Goal: Answer question/provide support

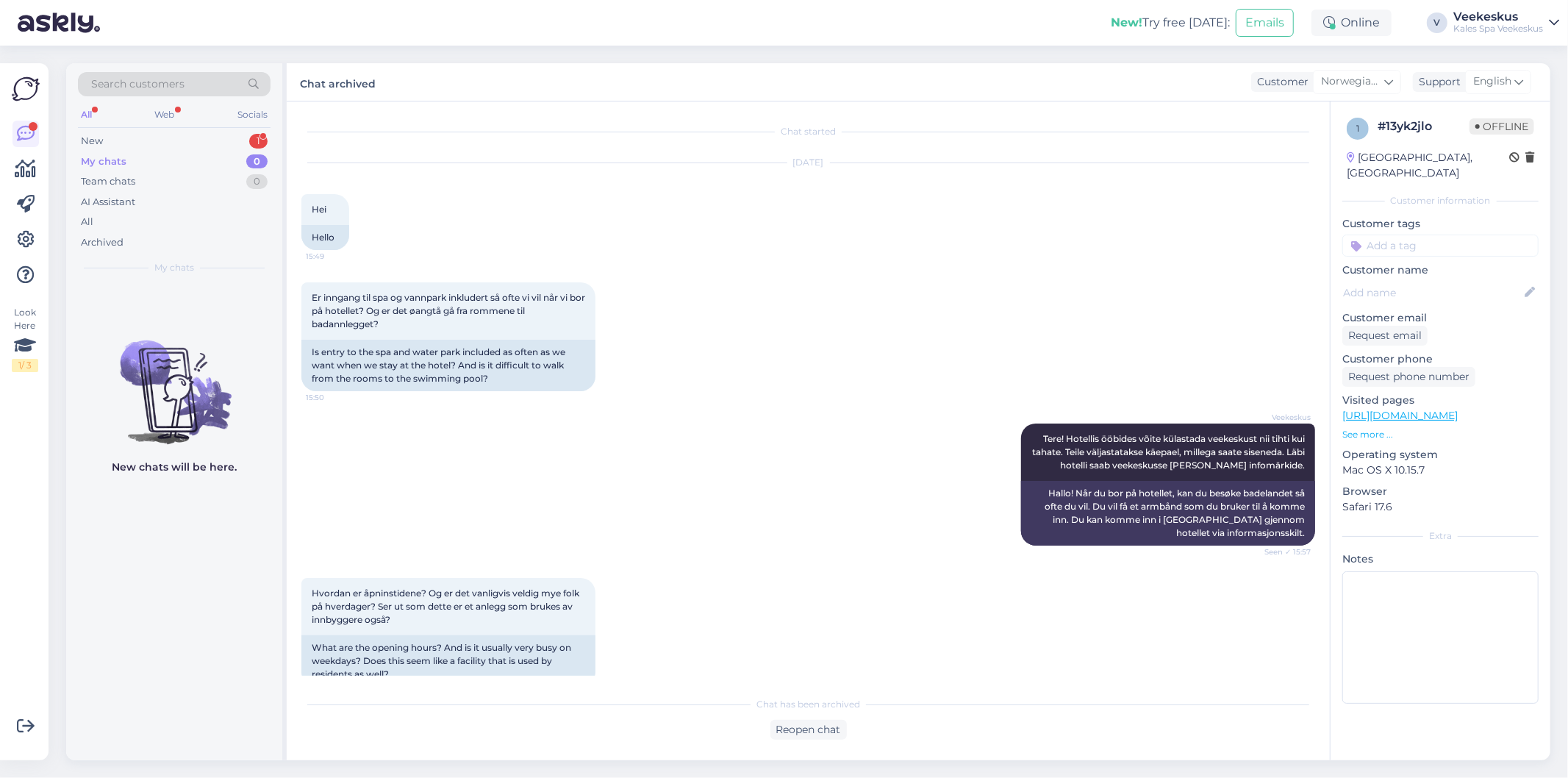
scroll to position [758, 0]
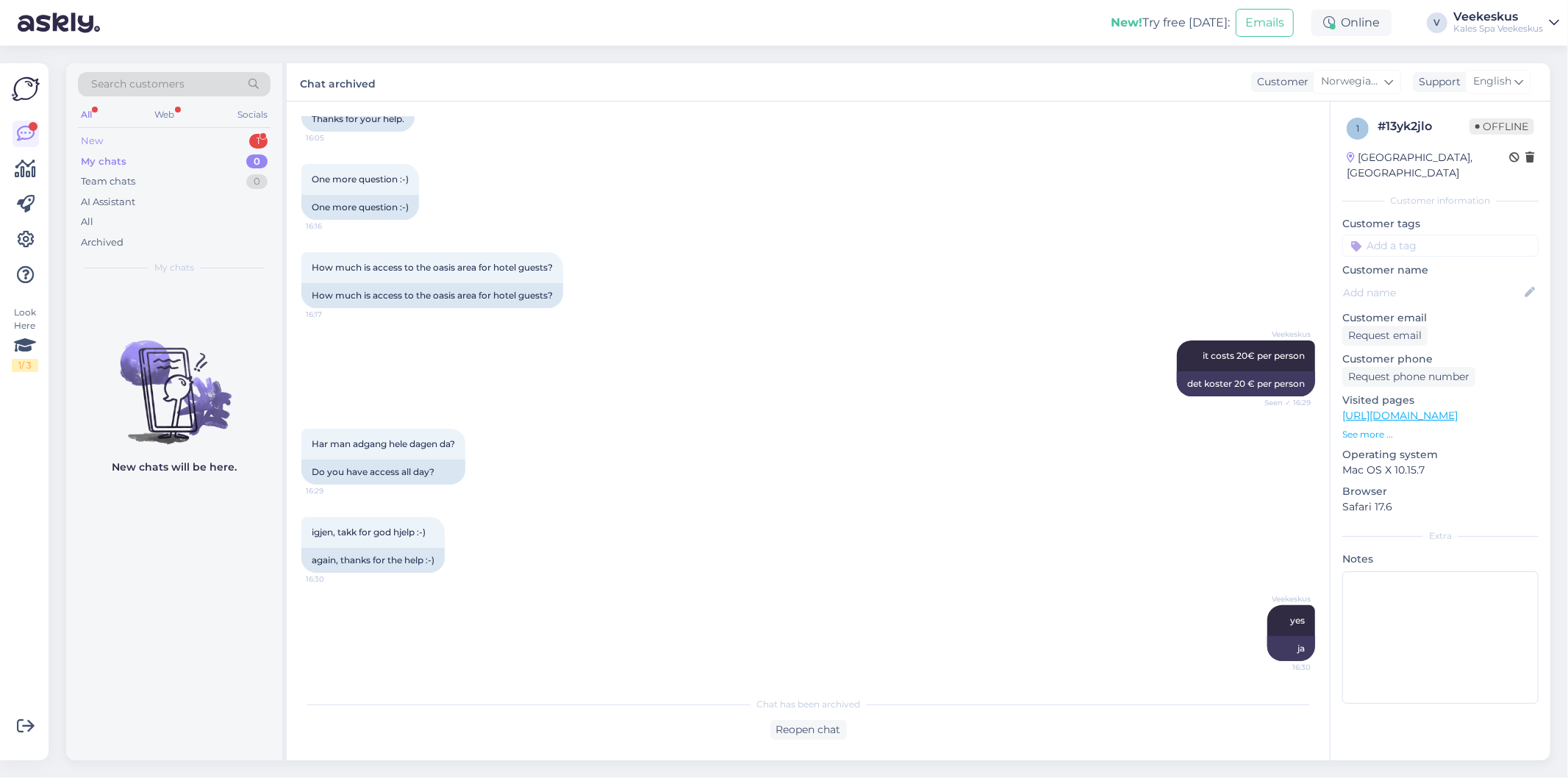
click at [181, 140] on div "New 1" at bounding box center [175, 141] width 193 height 20
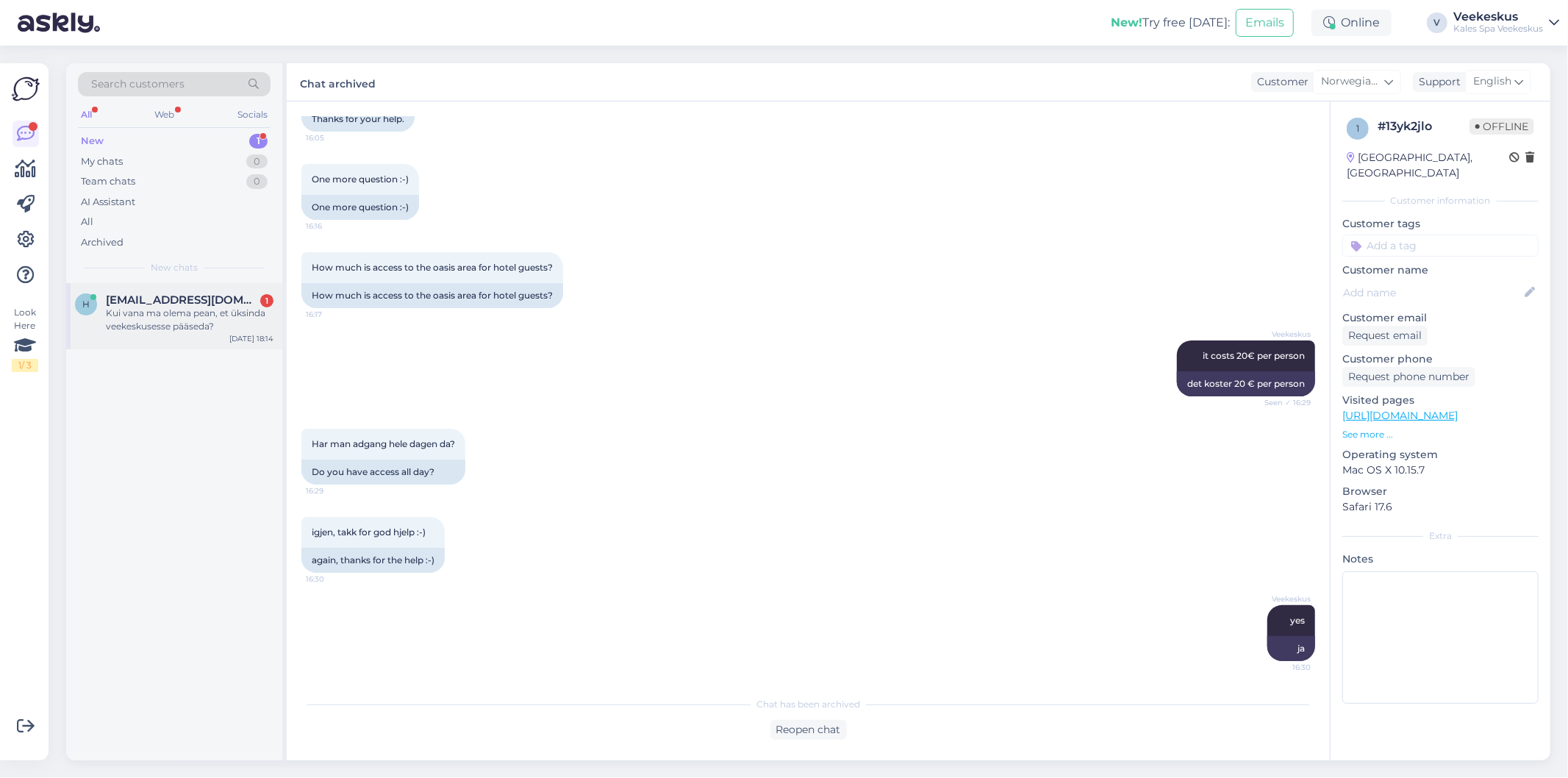
click at [202, 316] on div "Kui vana ma olema pean, et üksinda veekeskusesse pääseda?" at bounding box center [190, 319] width 168 height 26
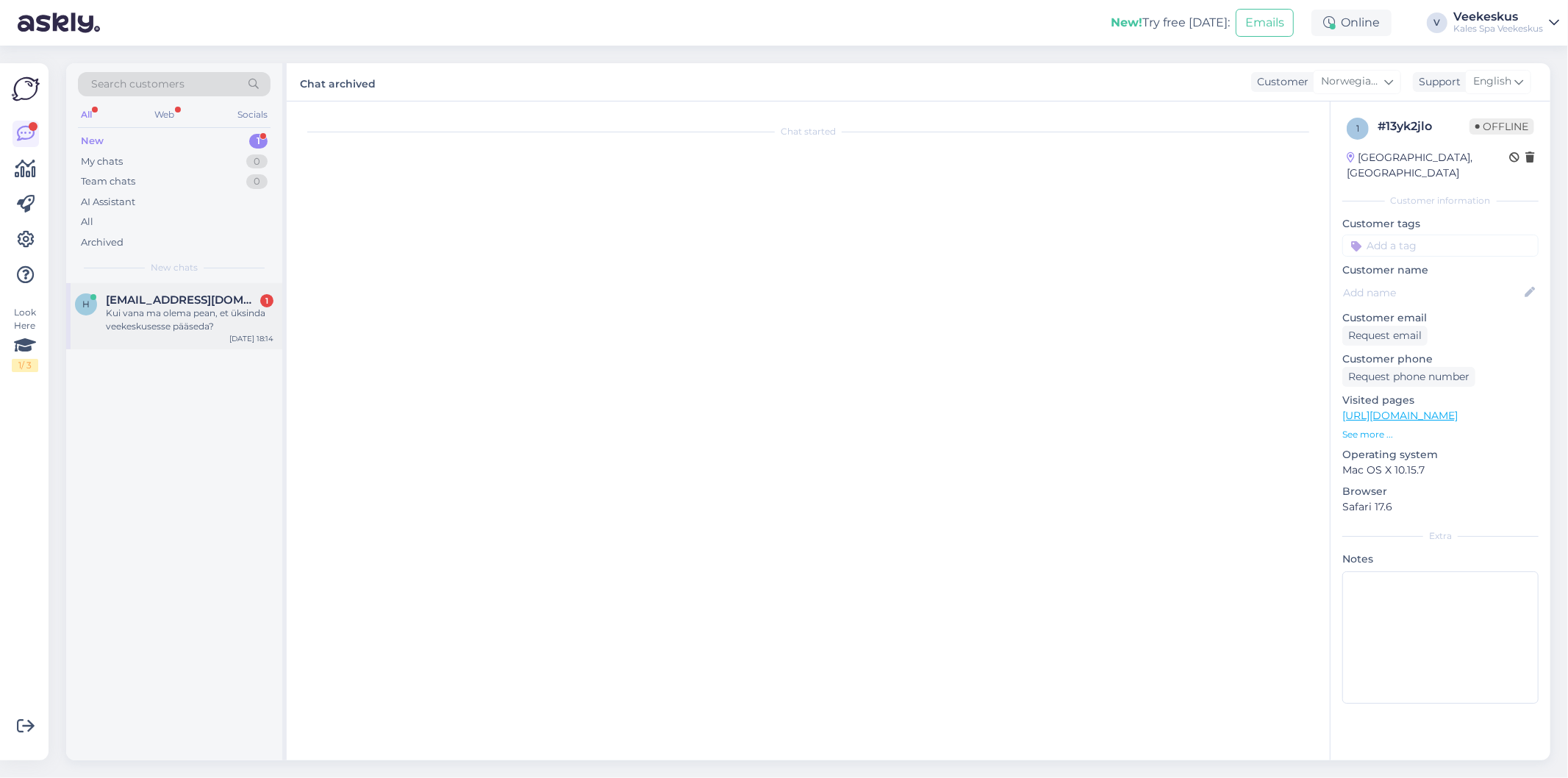
scroll to position [0, 0]
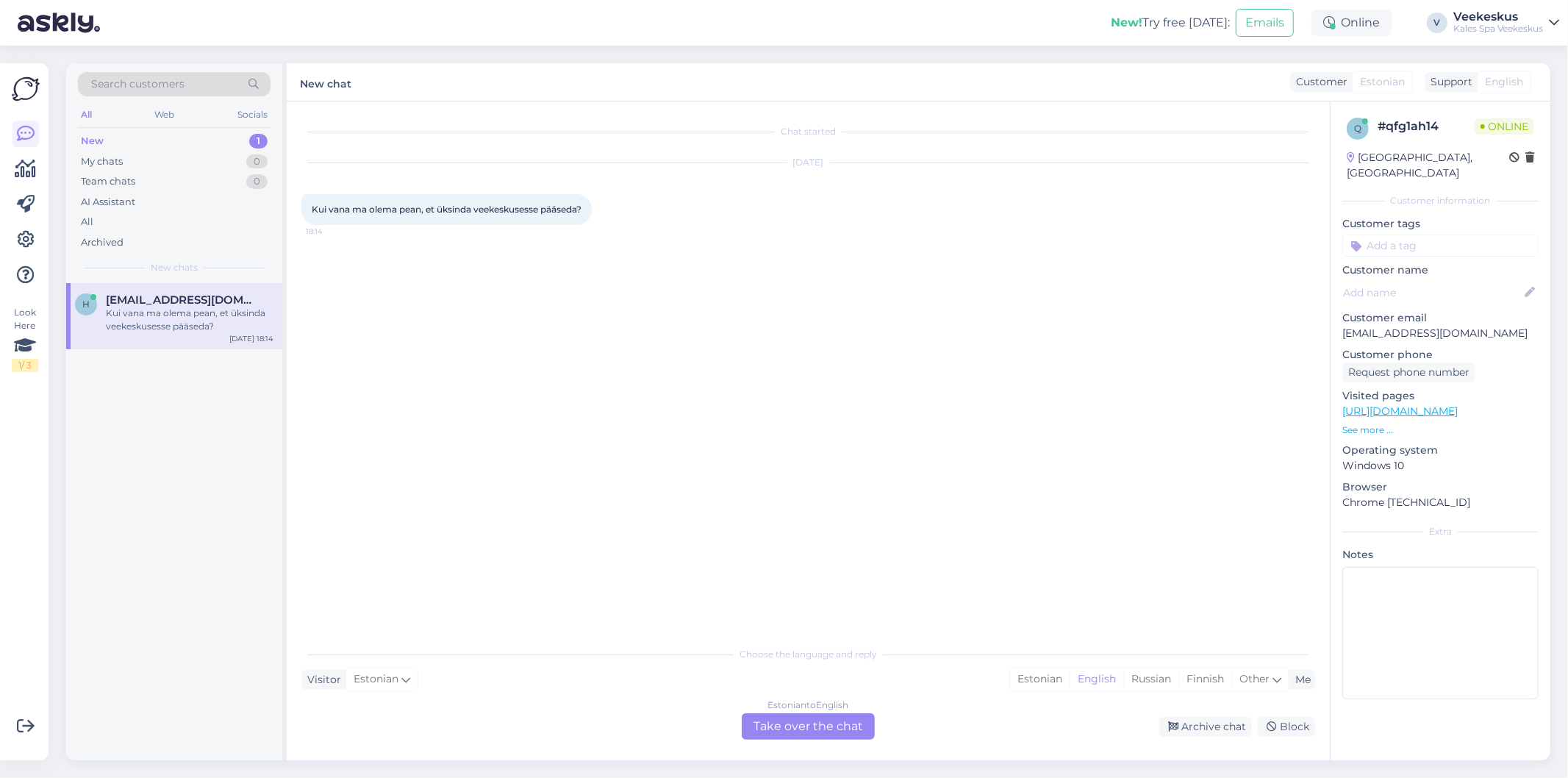
click at [781, 728] on div "Estonian to English Take over the chat" at bounding box center [808, 726] width 133 height 26
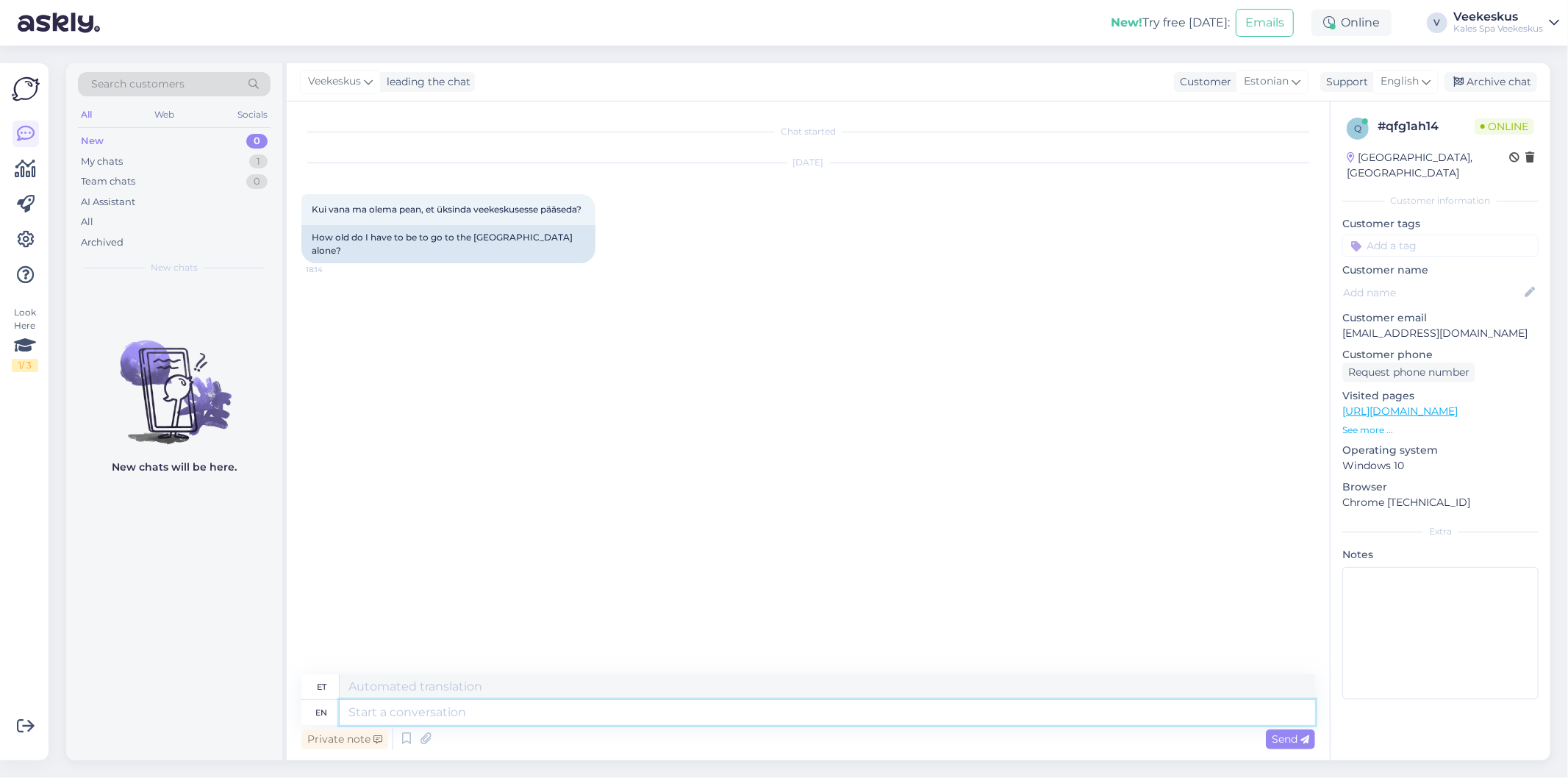
click at [768, 715] on textarea at bounding box center [827, 712] width 976 height 25
type textarea "12"
type textarea "12 a.v."
click at [1293, 743] on span "Send" at bounding box center [1290, 739] width 38 height 14
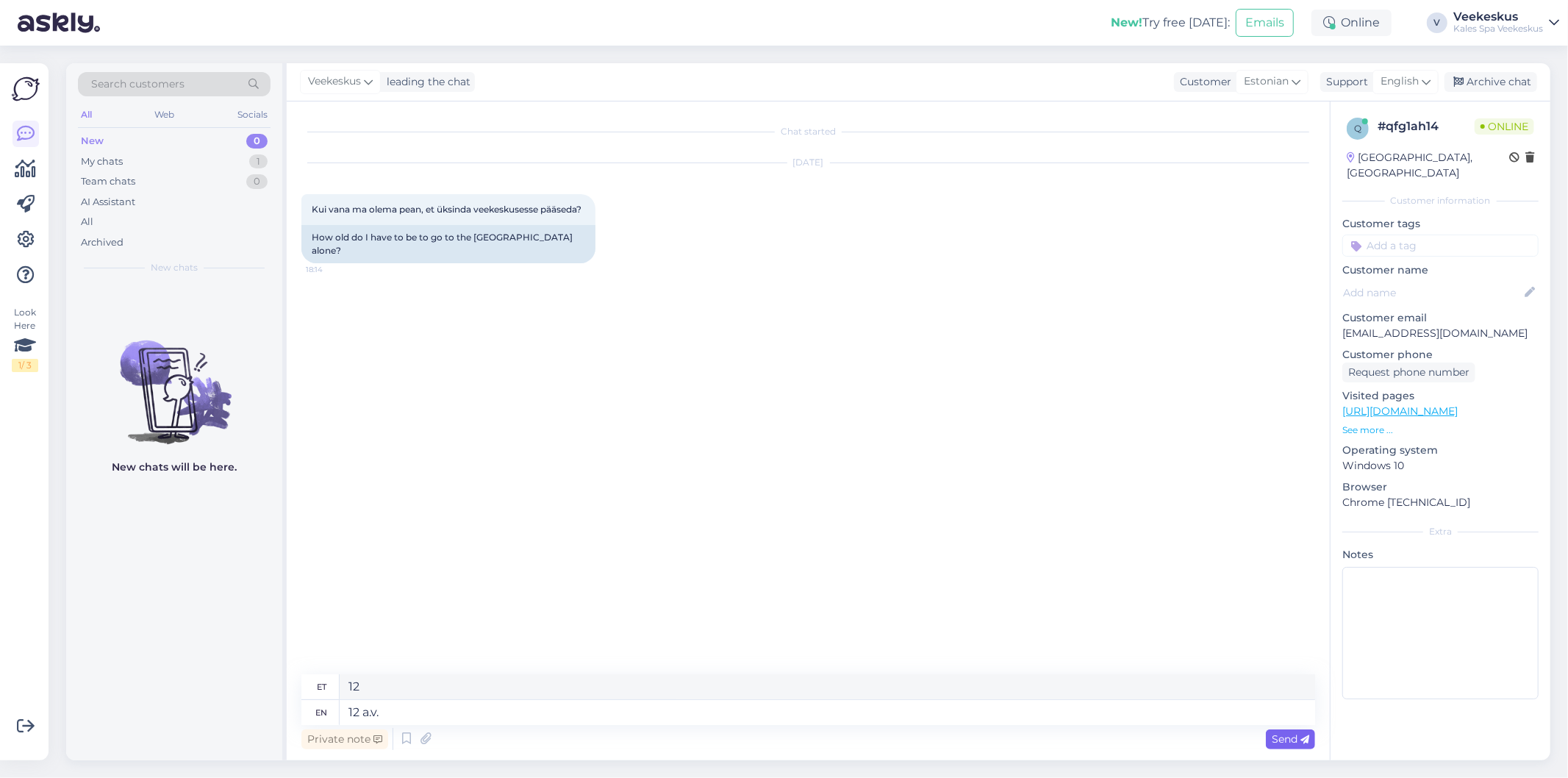
type textarea "12. av"
click at [1290, 740] on span "Send" at bounding box center [1290, 739] width 38 height 14
click at [1494, 80] on div "Archive chat" at bounding box center [1491, 82] width 93 height 20
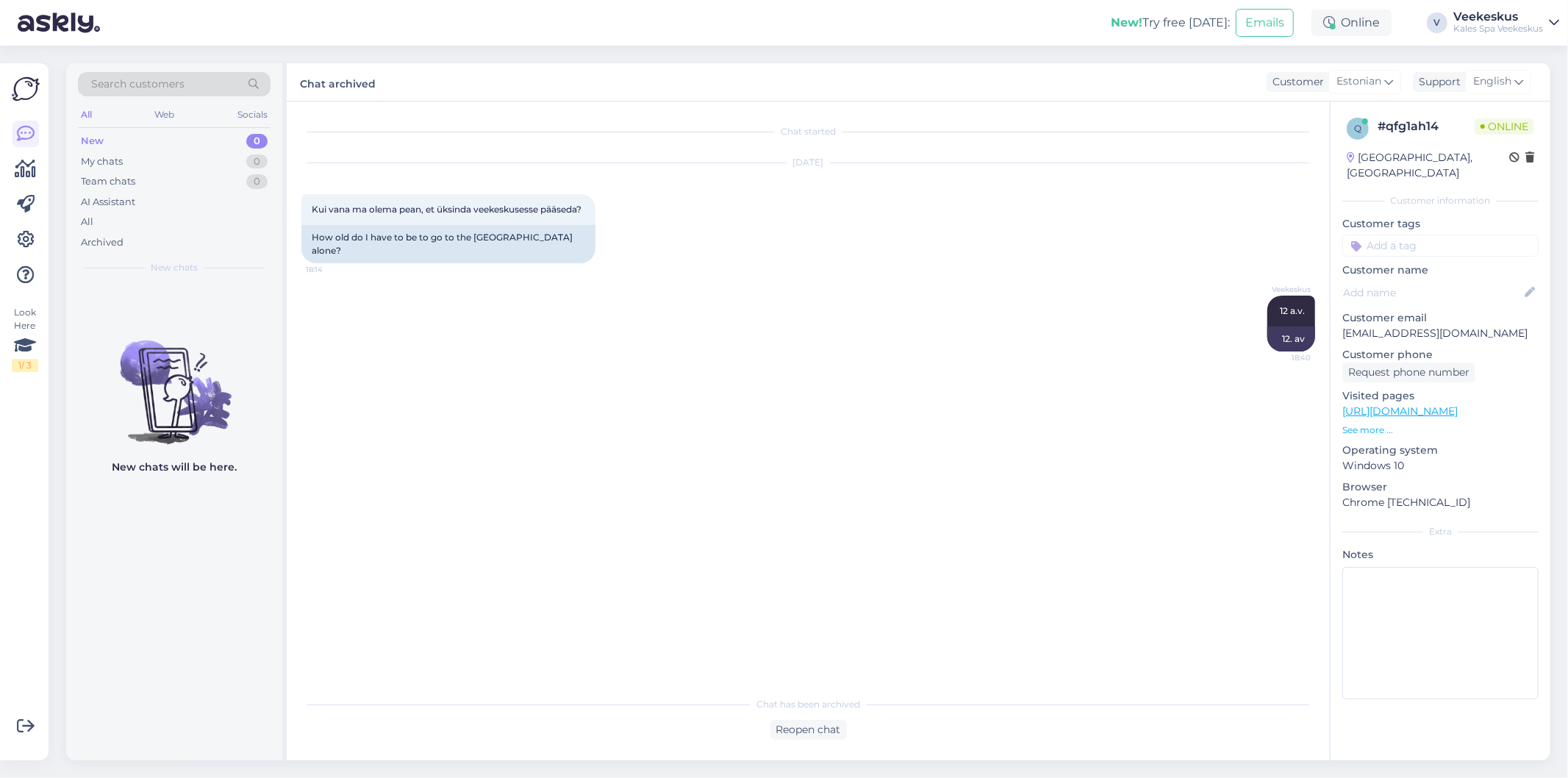
click at [489, 379] on div "Chat started [DATE] Kui vana ma olema pean, et üksinda veekeskusesse pääseda? 1…" at bounding box center [815, 396] width 1027 height 560
click at [466, 400] on div "Chat started [DATE] Kui vana ma olema pean, et üksinda veekeskusesse pääseda? 1…" at bounding box center [815, 396] width 1027 height 560
